Goal: Consume media (video, audio)

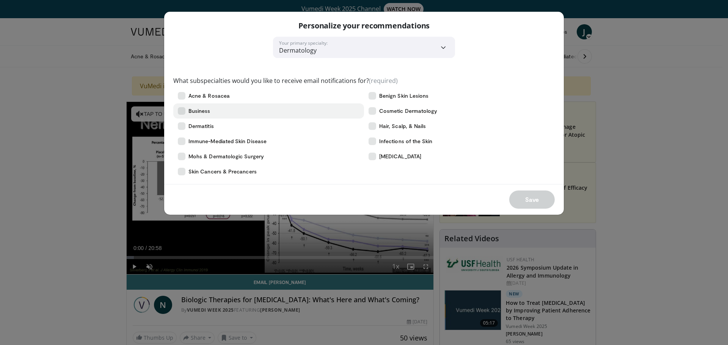
drag, startPoint x: 0, startPoint y: 0, endPoint x: 215, endPoint y: 107, distance: 240.5
click at [215, 107] on label "Business" at bounding box center [268, 111] width 191 height 15
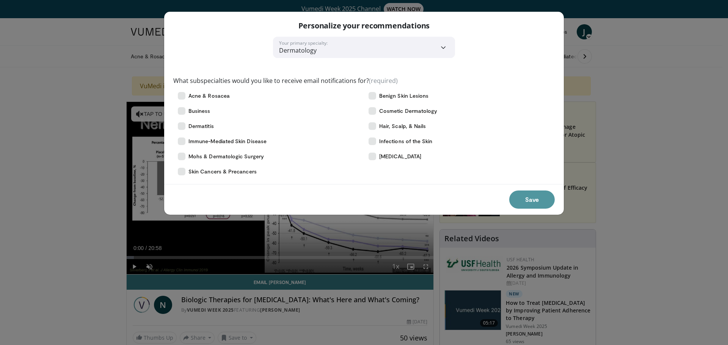
click at [527, 201] on button "Save" at bounding box center [532, 200] width 46 height 18
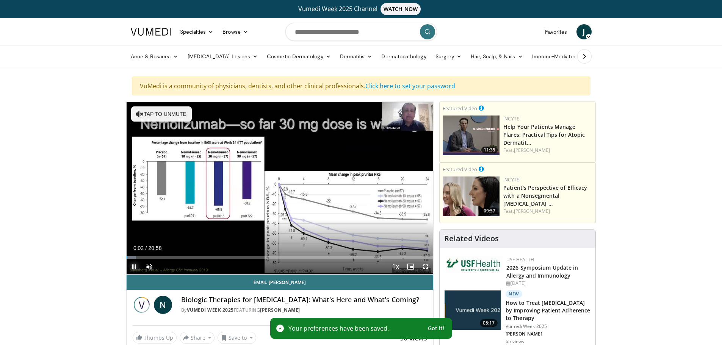
click at [134, 265] on span "Video Player" at bounding box center [134, 266] width 15 height 15
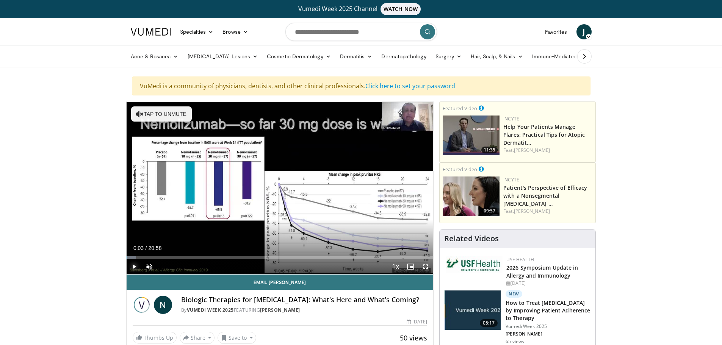
click at [135, 265] on span "Video Player" at bounding box center [134, 266] width 15 height 15
click at [152, 265] on span "Video Player" at bounding box center [149, 266] width 15 height 15
click at [147, 269] on span "Video Player" at bounding box center [149, 266] width 15 height 15
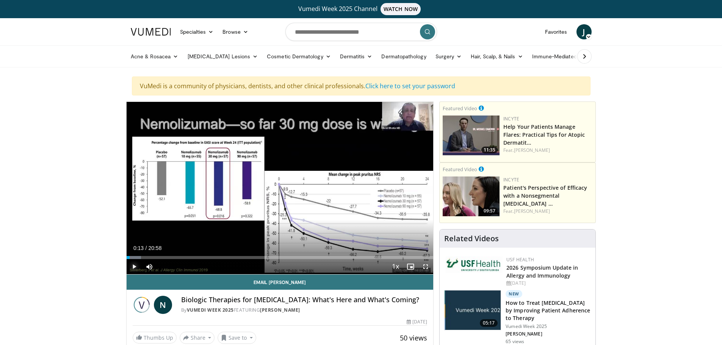
click at [133, 267] on span "Video Player" at bounding box center [134, 266] width 15 height 15
click at [135, 266] on span "Video Player" at bounding box center [134, 266] width 15 height 15
